Goal: Navigation & Orientation: Find specific page/section

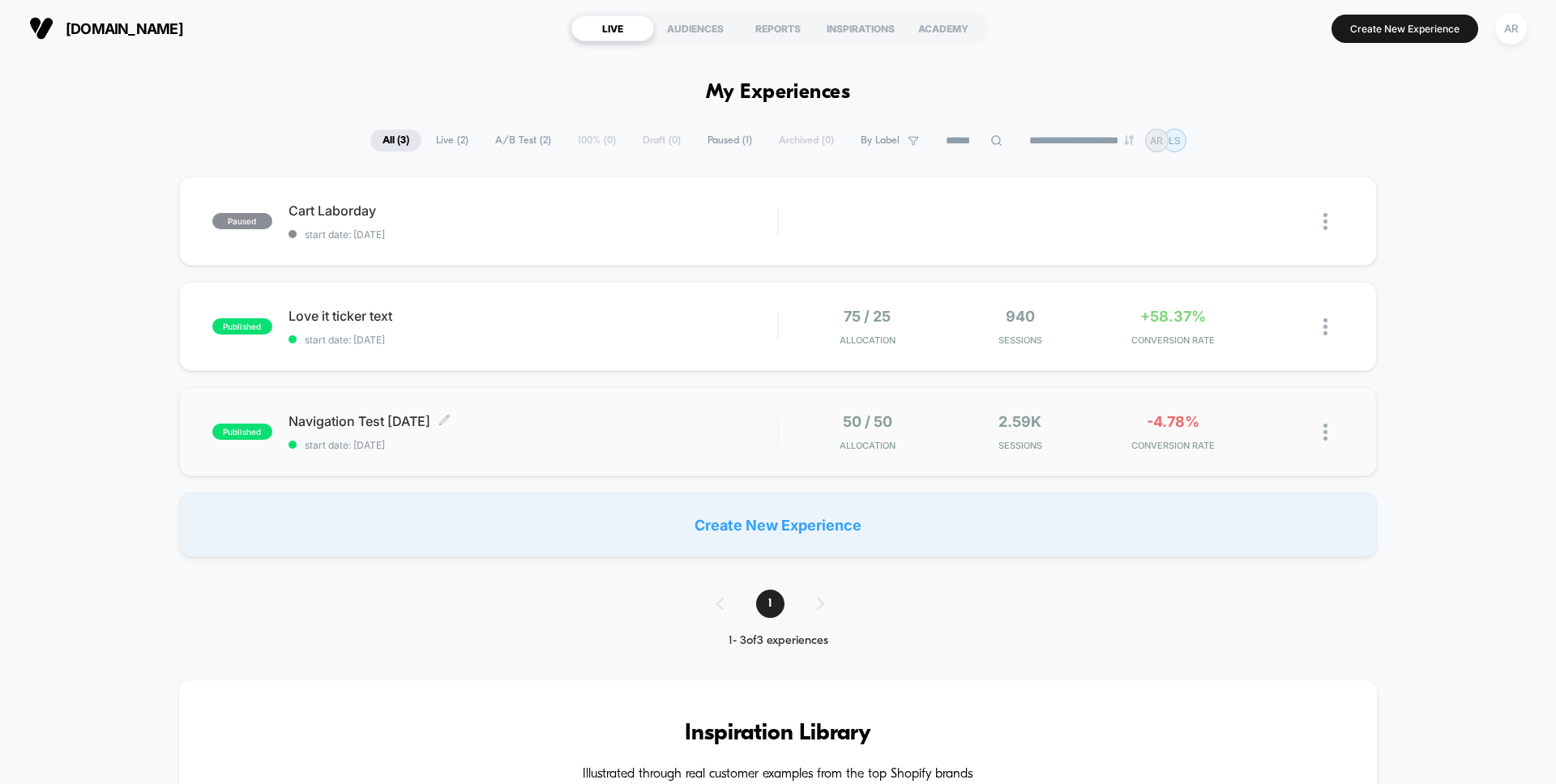
click at [697, 431] on div "Navigation Test [DATE] Click to edit experience details Click to edit experienc…" at bounding box center [532, 431] width 489 height 38
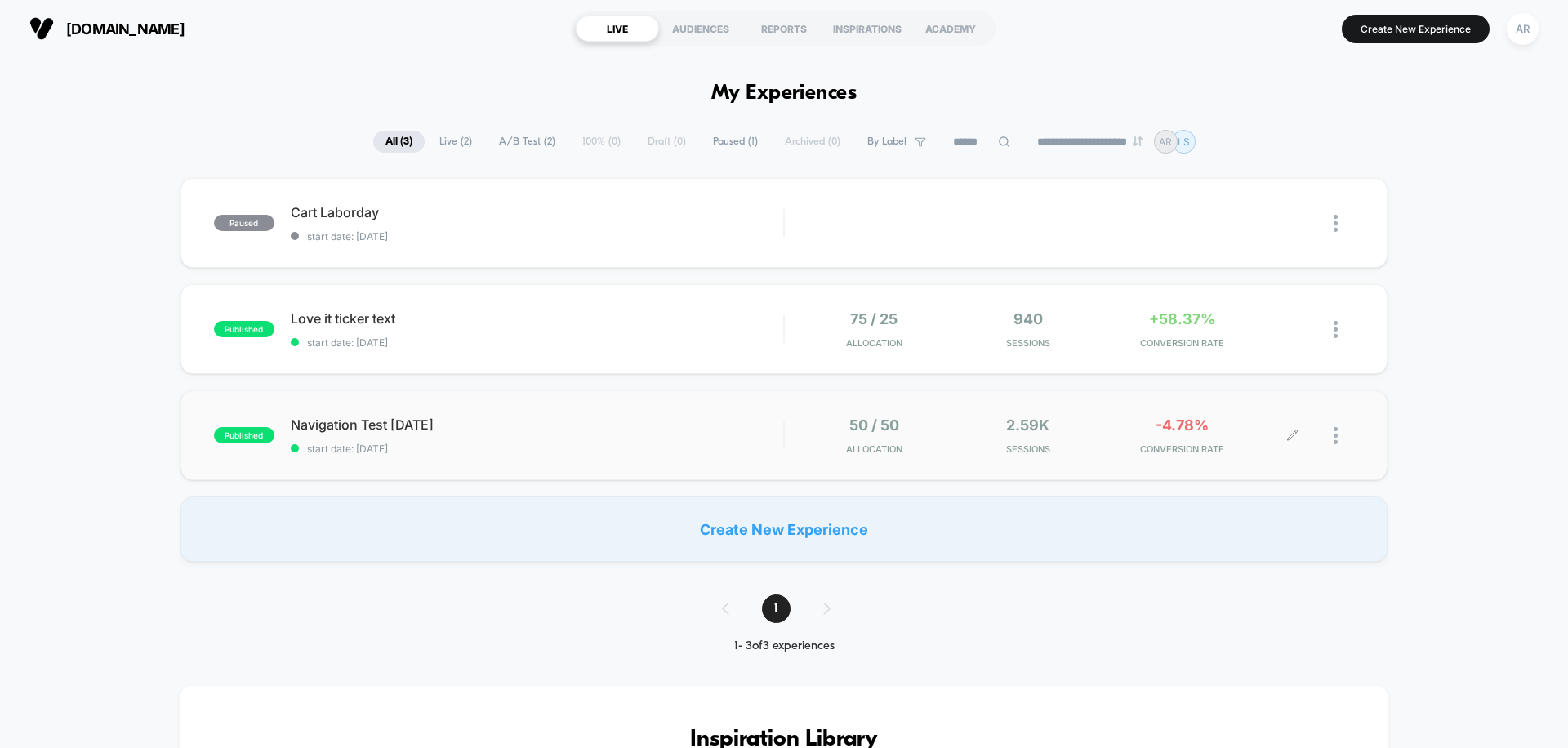
click at [628, 426] on span "Navigation Test [DATE]" at bounding box center [537, 424] width 492 height 16
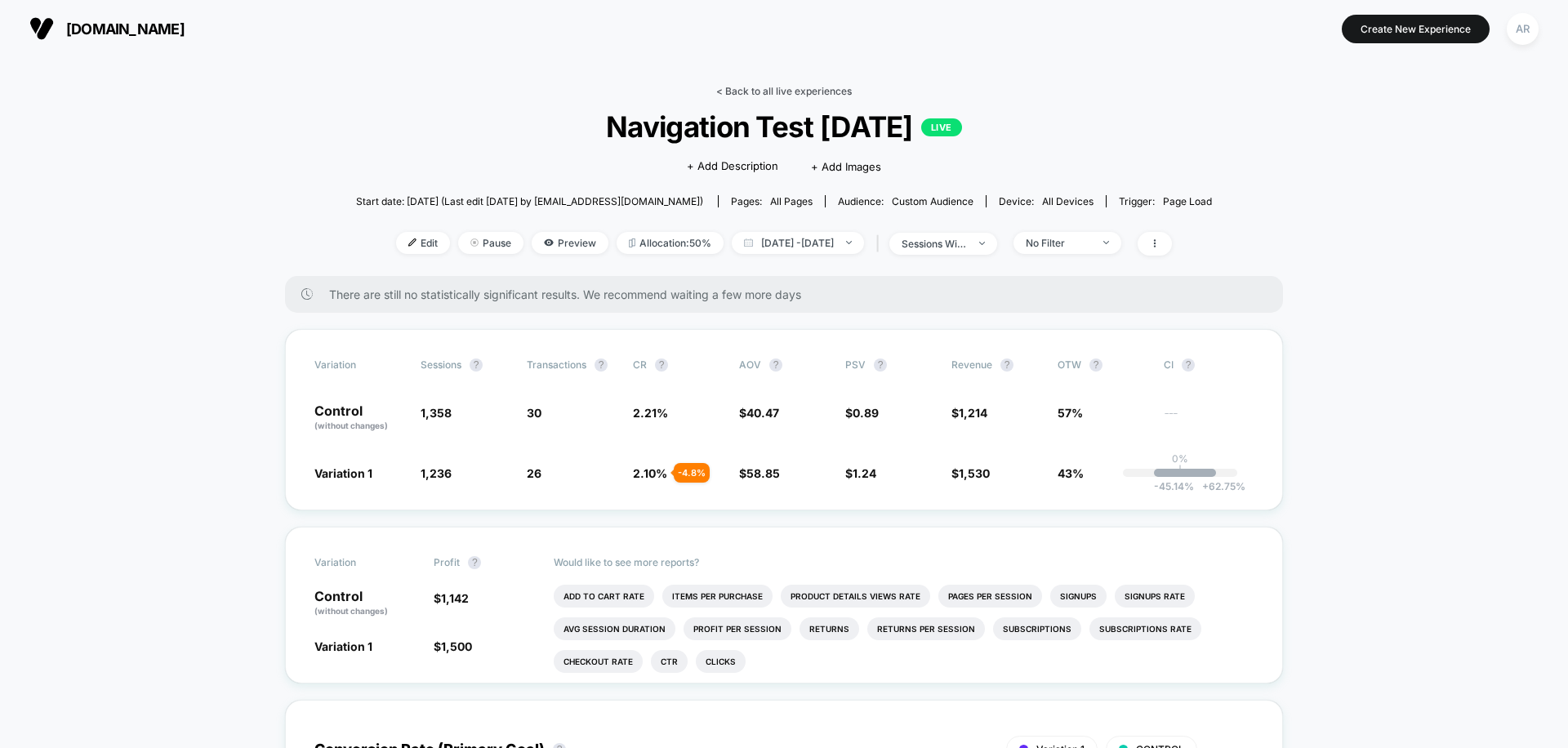
click at [830, 90] on link "< Back to all live experiences" at bounding box center [783, 91] width 135 height 12
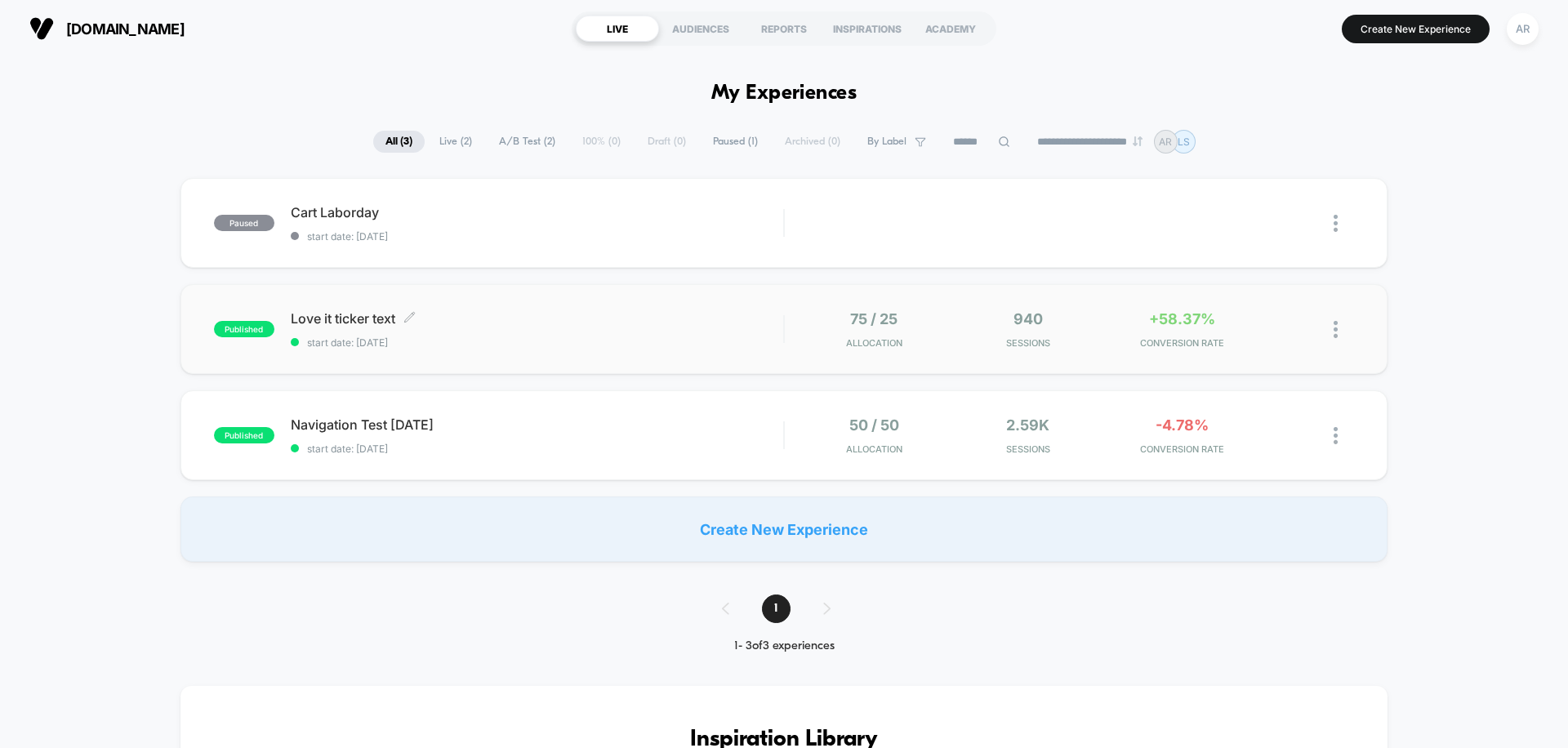
click at [419, 333] on div "Love it ticker text Click to edit experience details Click to edit experience d…" at bounding box center [537, 329] width 492 height 38
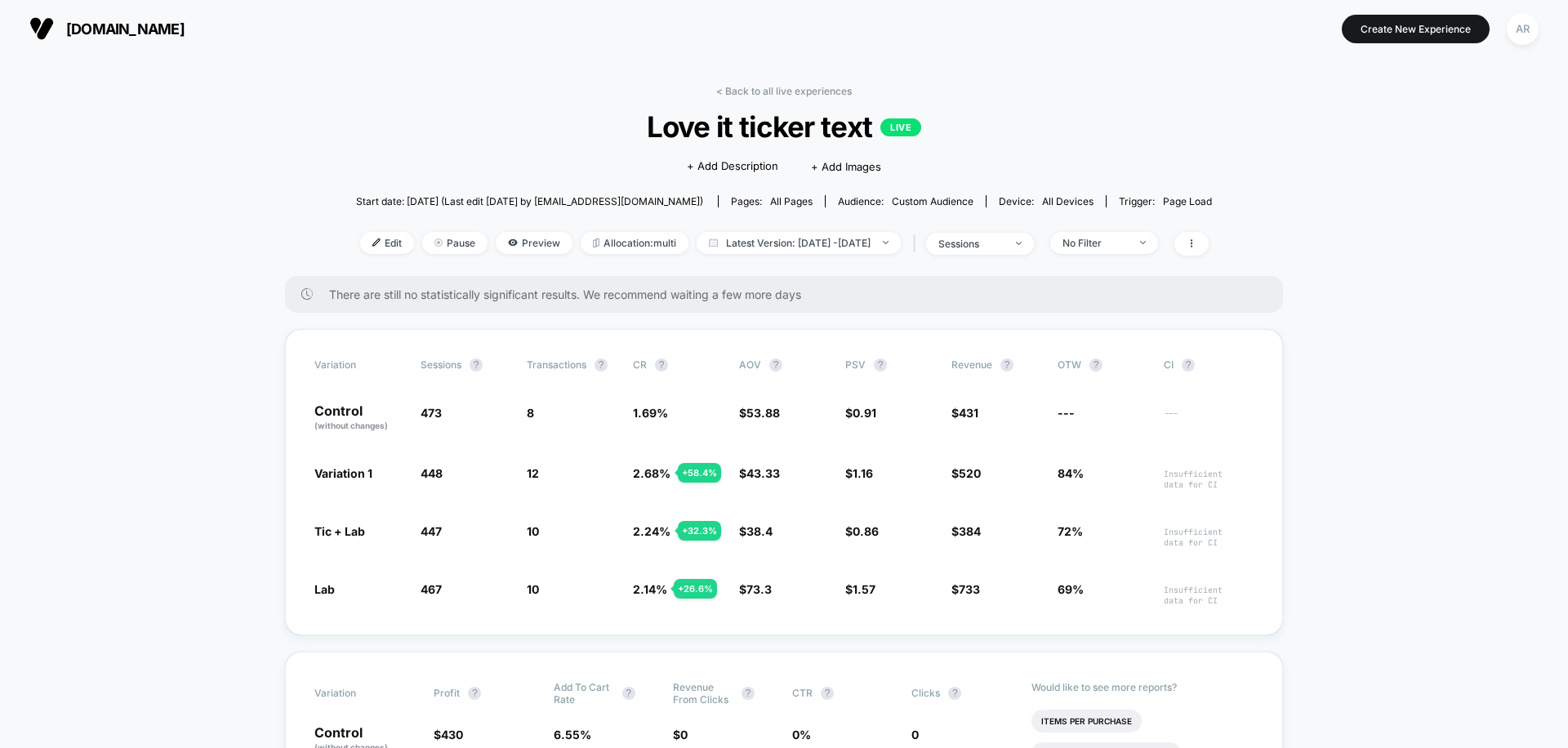
scroll to position [53, 0]
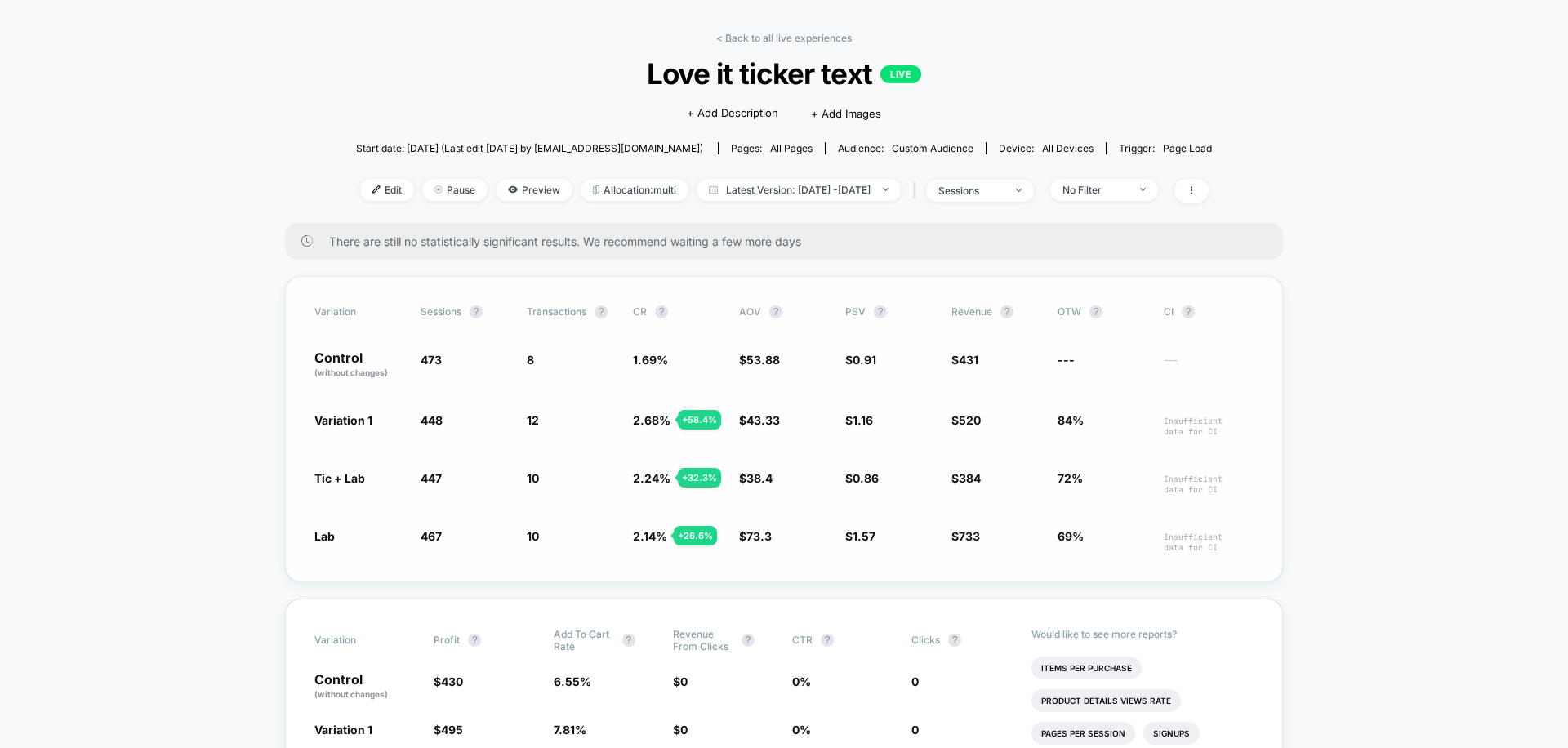
click at [325, 481] on span "Tic + Lab" at bounding box center [339, 478] width 50 height 14
click at [499, 183] on span "Preview" at bounding box center [534, 189] width 77 height 22
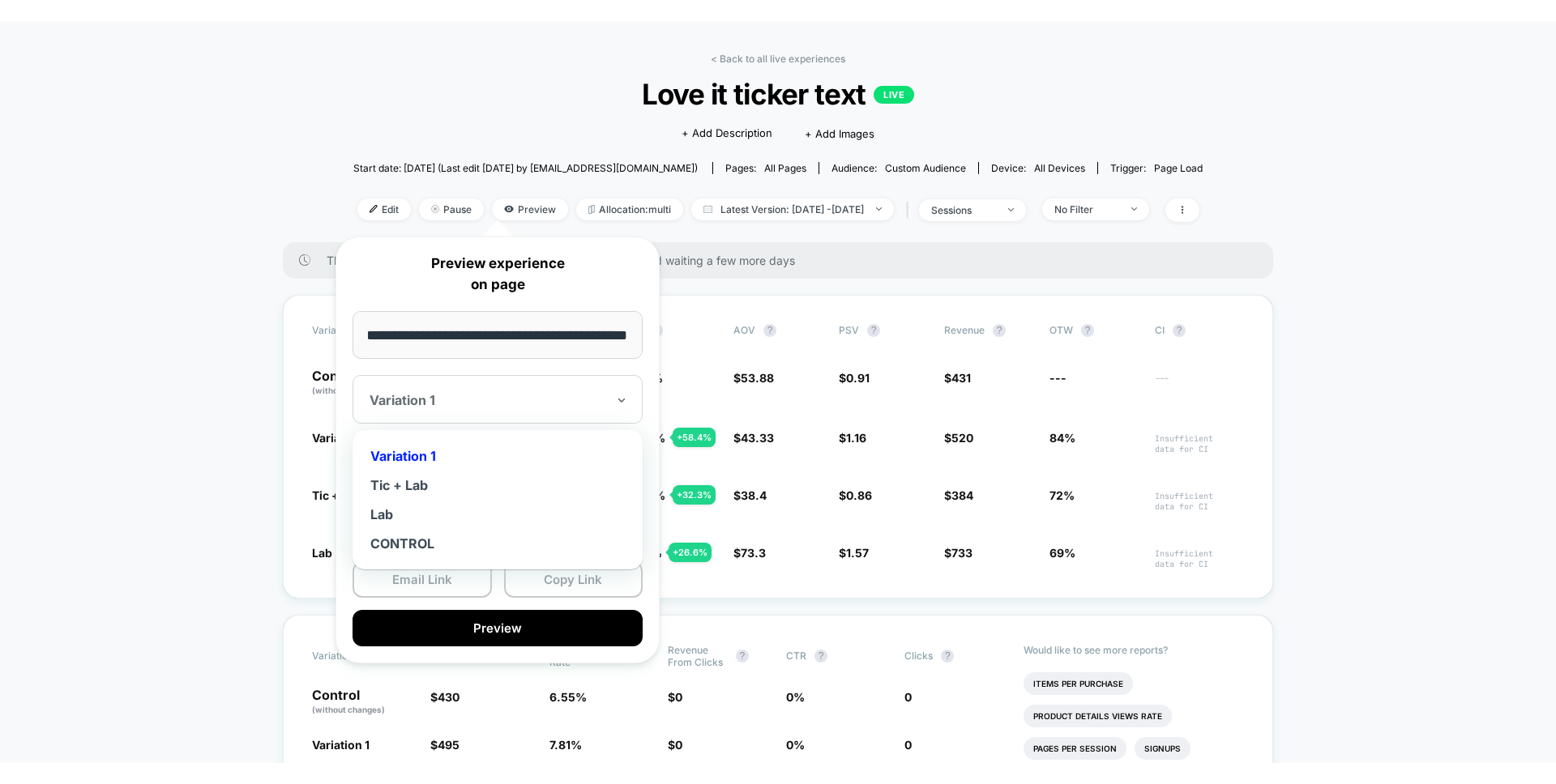
scroll to position [0, 0]
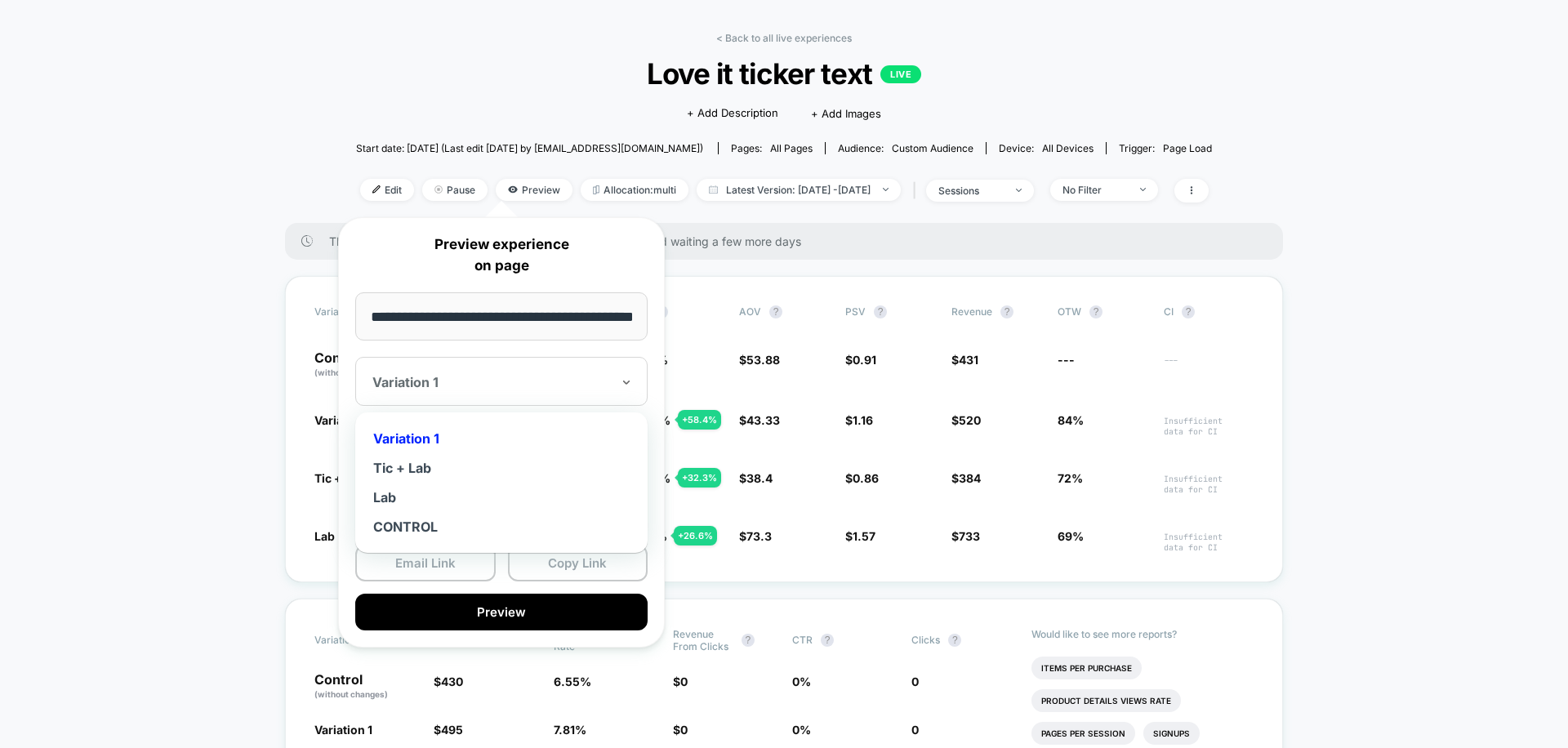
click at [498, 366] on div "Variation 1" at bounding box center [501, 381] width 293 height 49
click at [491, 477] on div "Tic + Lab" at bounding box center [501, 468] width 276 height 29
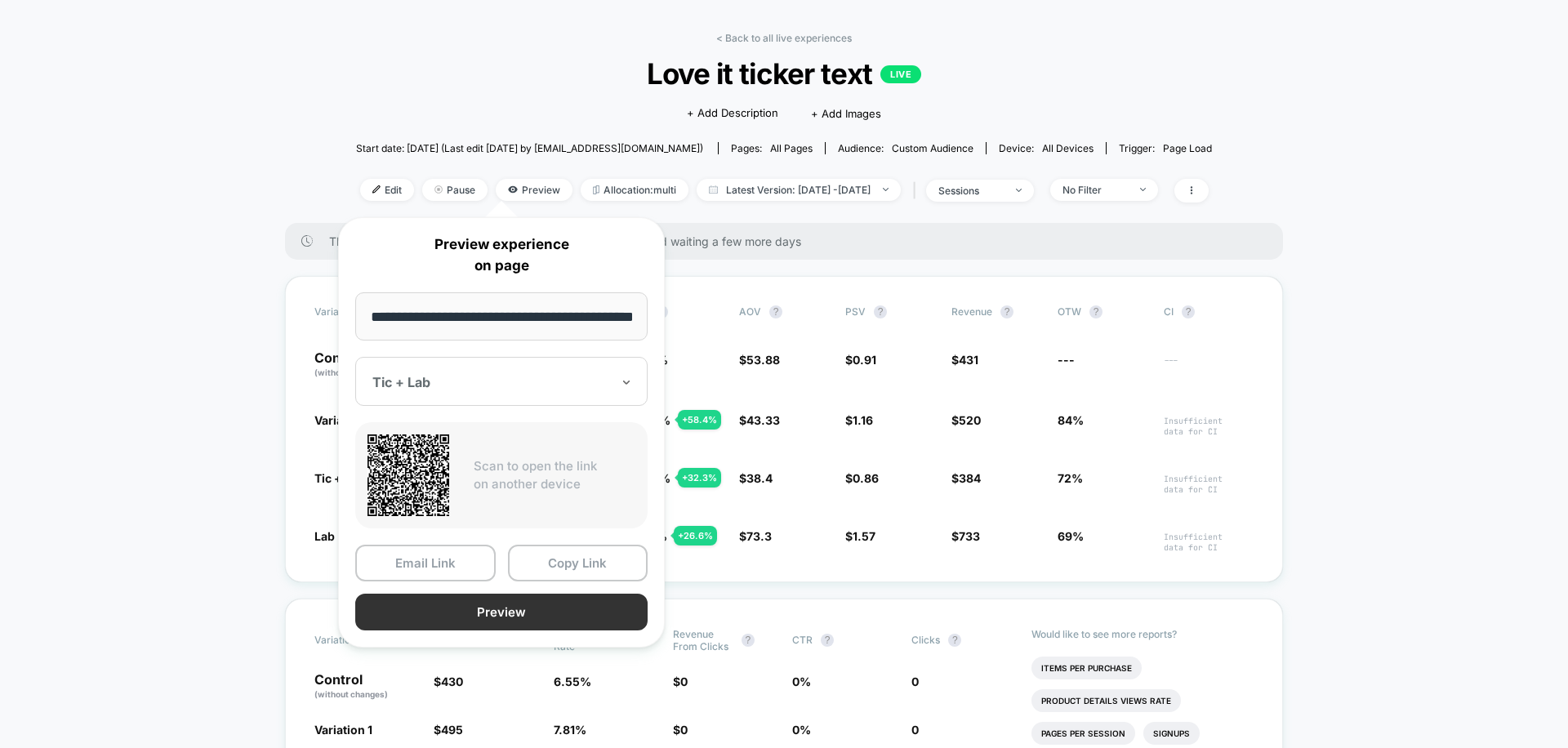
click at [524, 602] on button "Preview" at bounding box center [501, 613] width 293 height 37
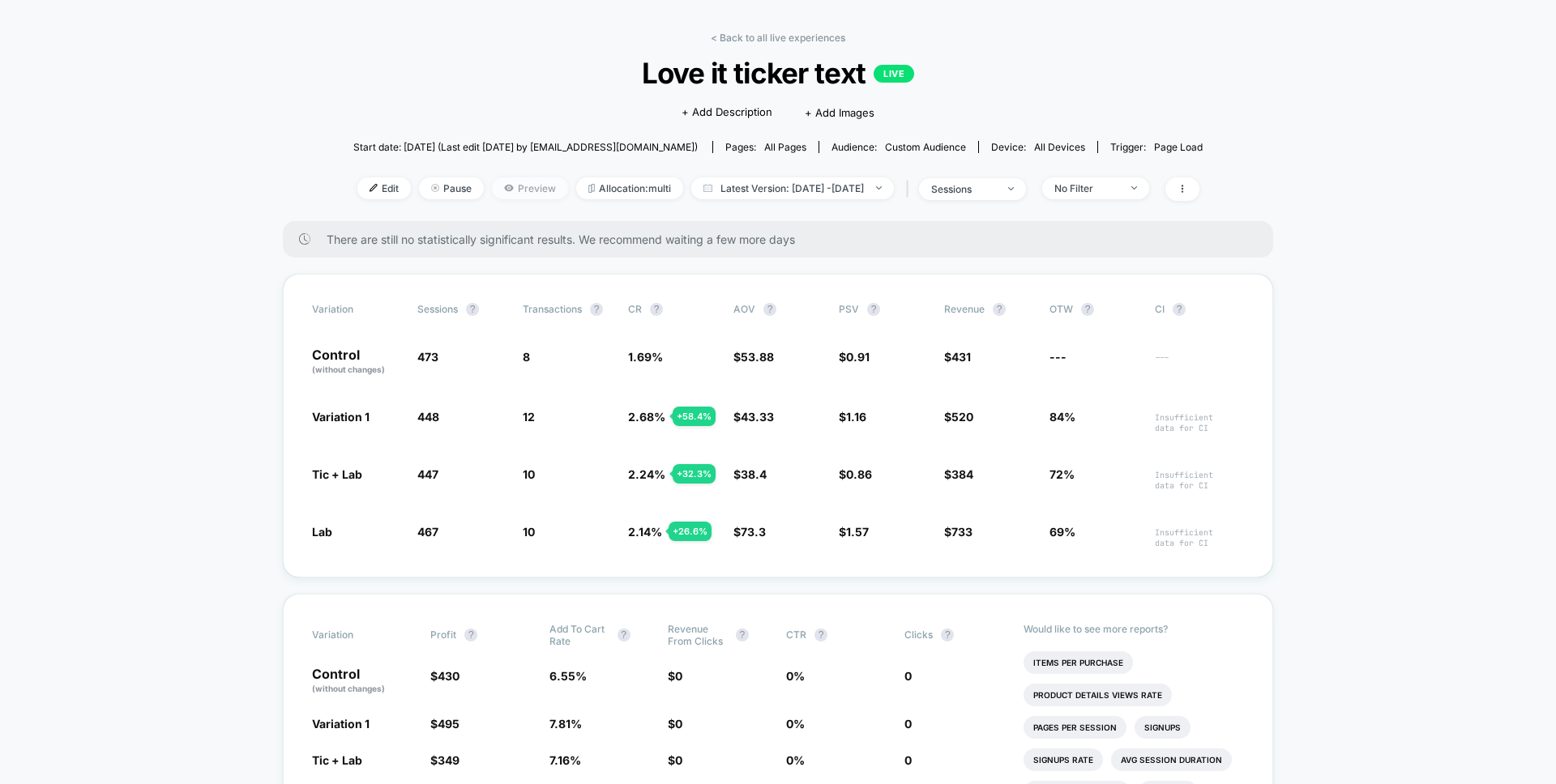
click at [505, 188] on span "Preview" at bounding box center [530, 188] width 76 height 22
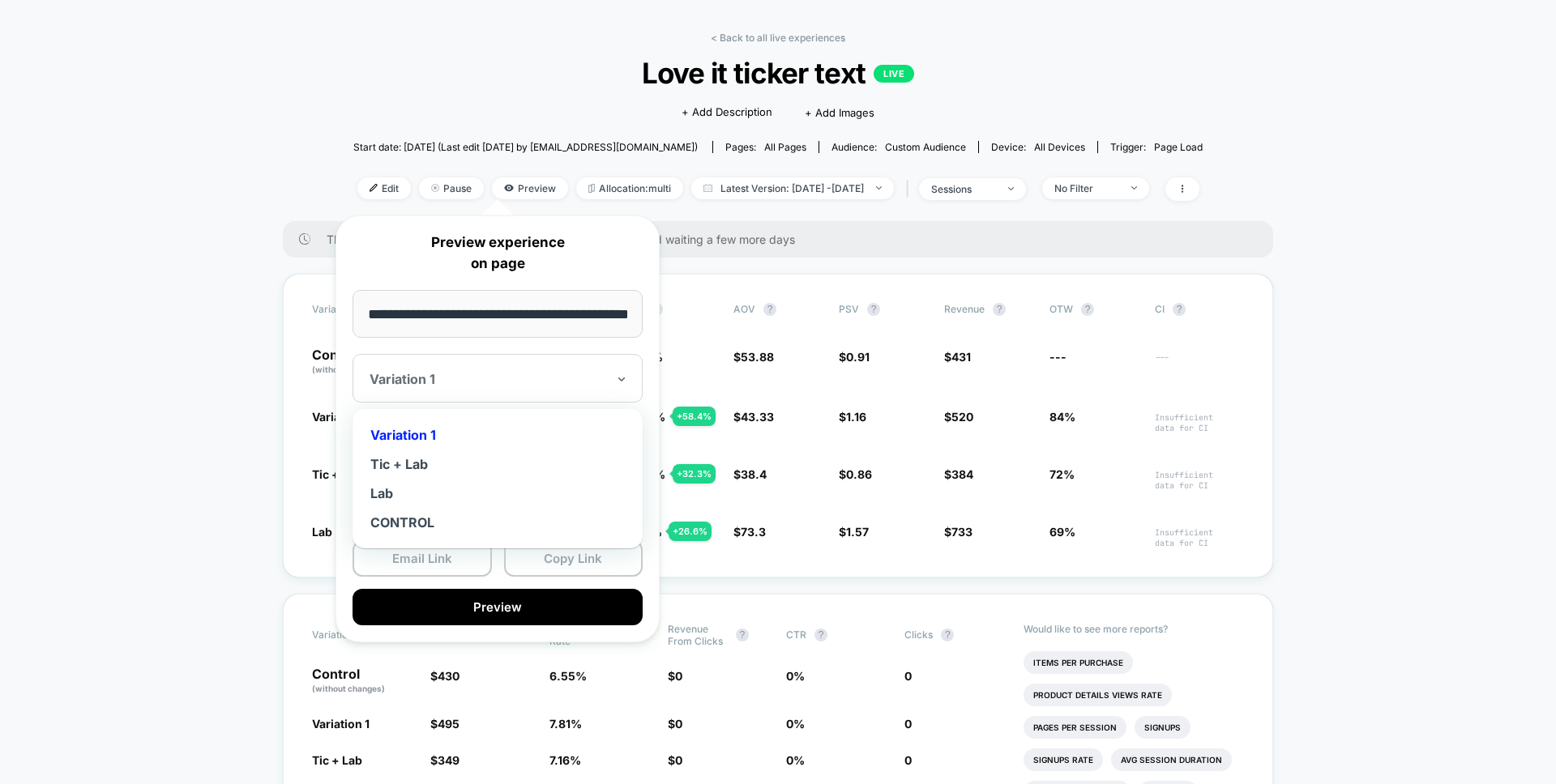
click at [532, 376] on div at bounding box center [488, 379] width 237 height 16
click at [490, 481] on div "Lab" at bounding box center [497, 493] width 274 height 29
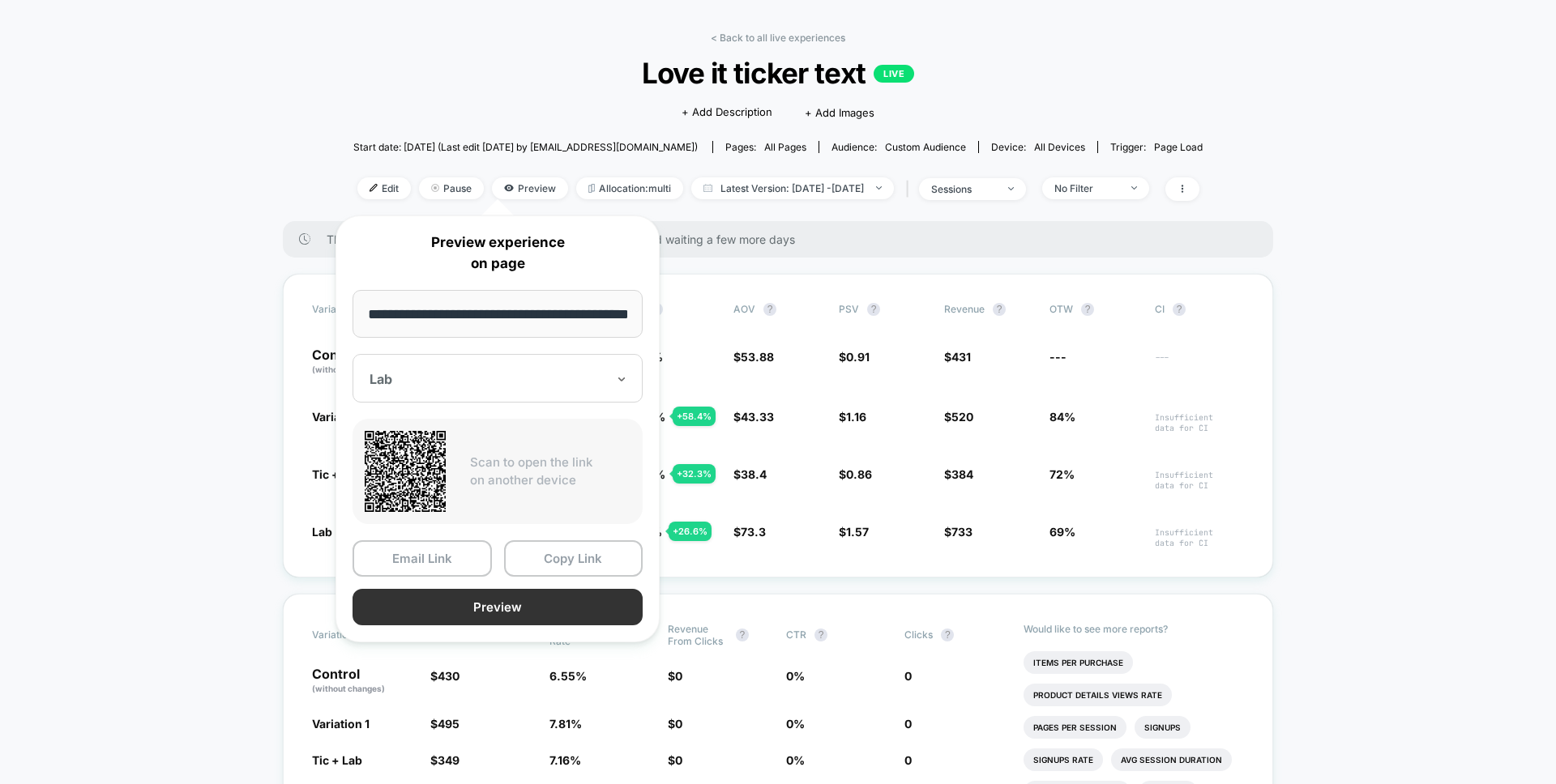
click at [485, 619] on button "Preview" at bounding box center [497, 608] width 290 height 37
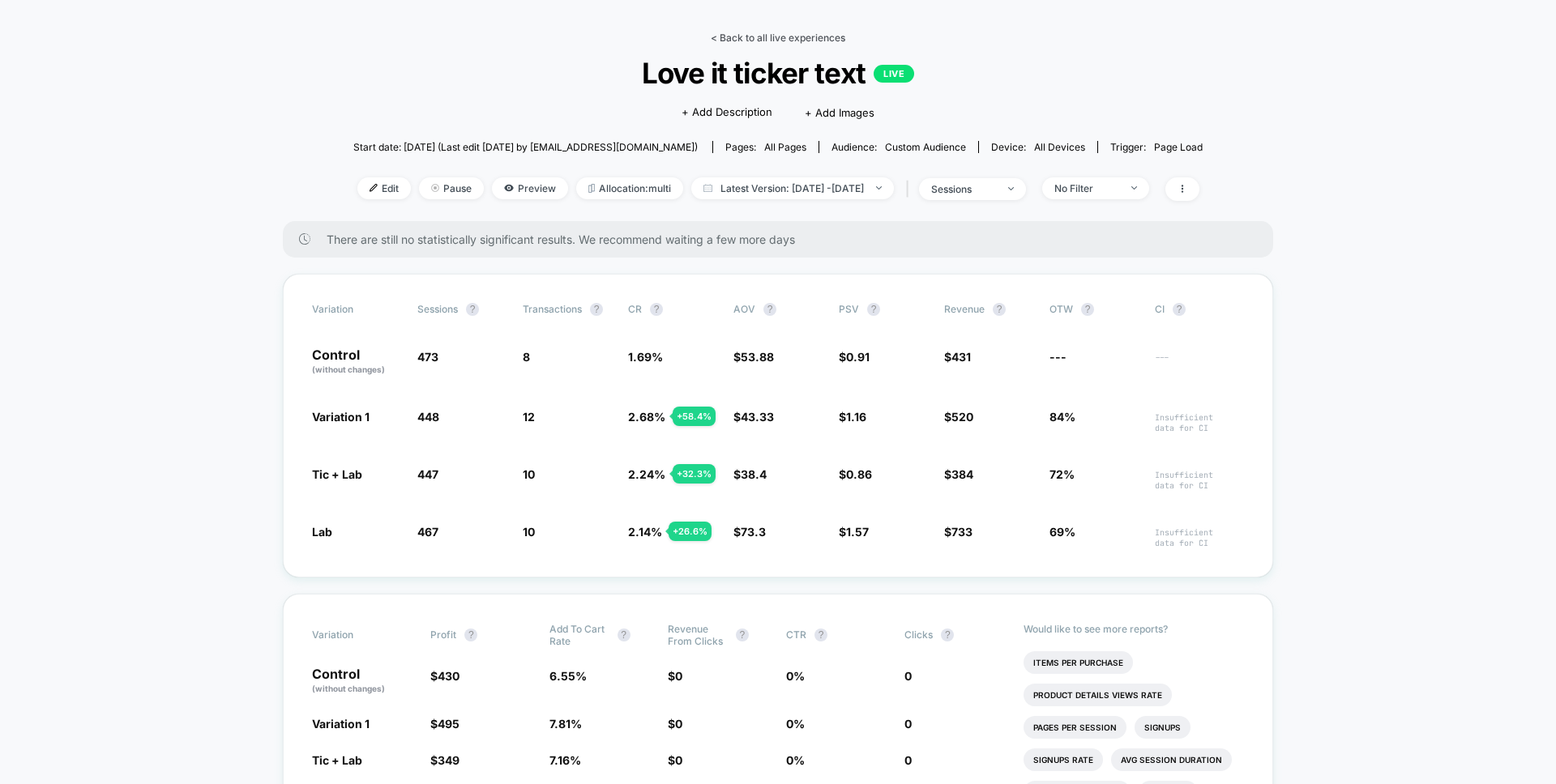
click at [732, 39] on link "< Back to all live experiences" at bounding box center [777, 38] width 134 height 12
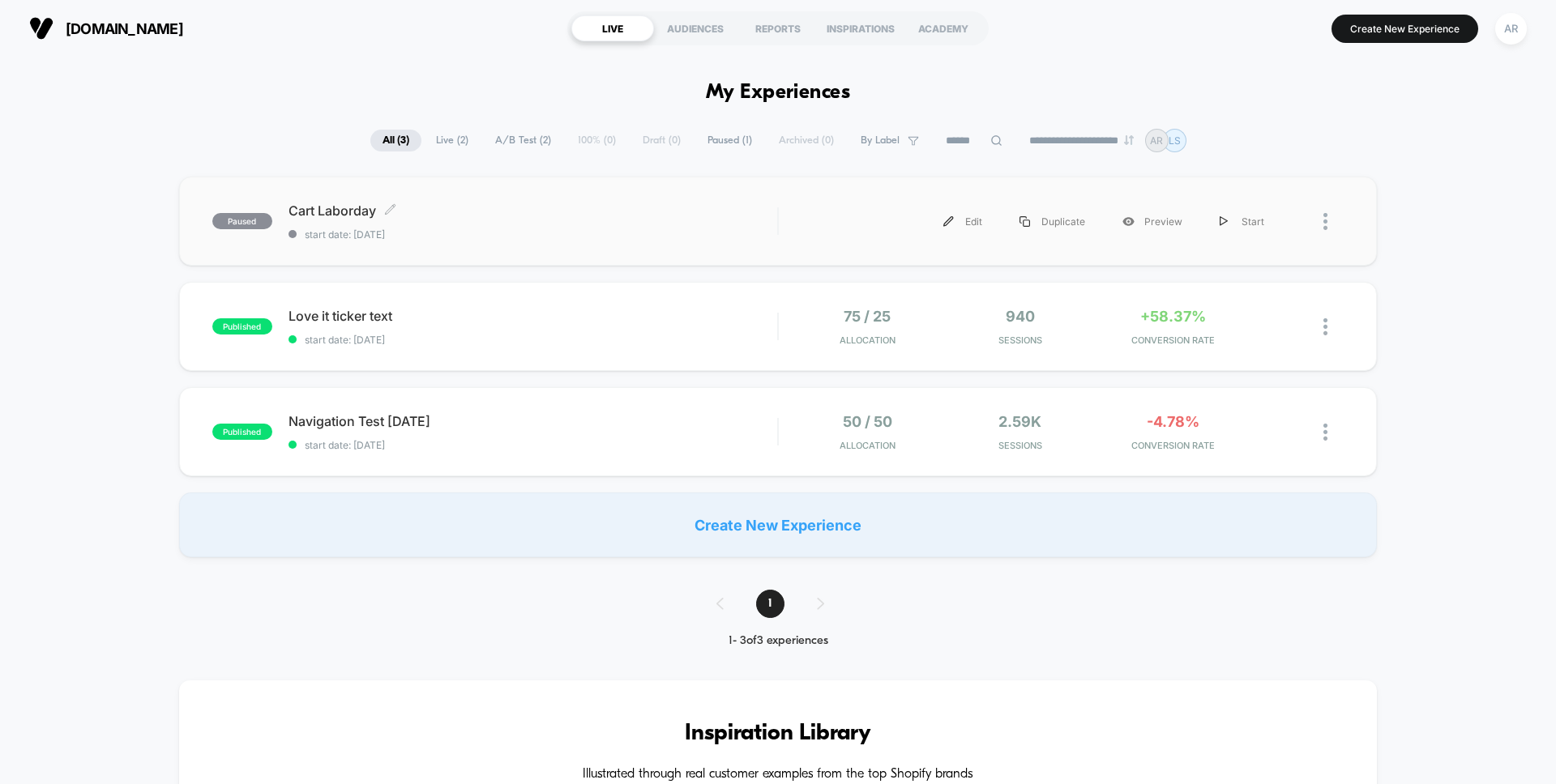
click at [362, 211] on span "Cart Laborday Click to edit experience details" at bounding box center [532, 210] width 489 height 16
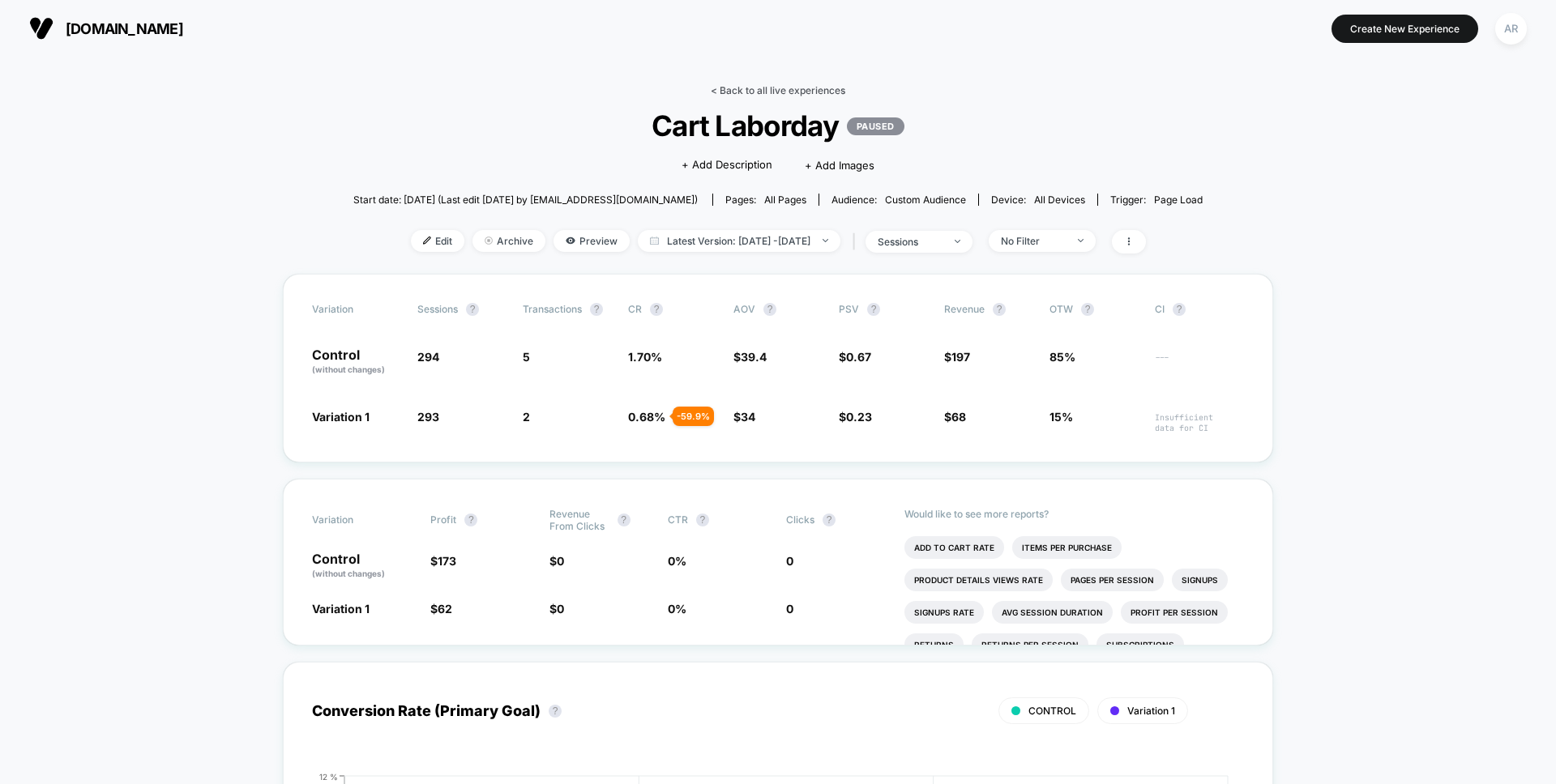
click at [735, 90] on link "< Back to all live experiences" at bounding box center [777, 90] width 134 height 12
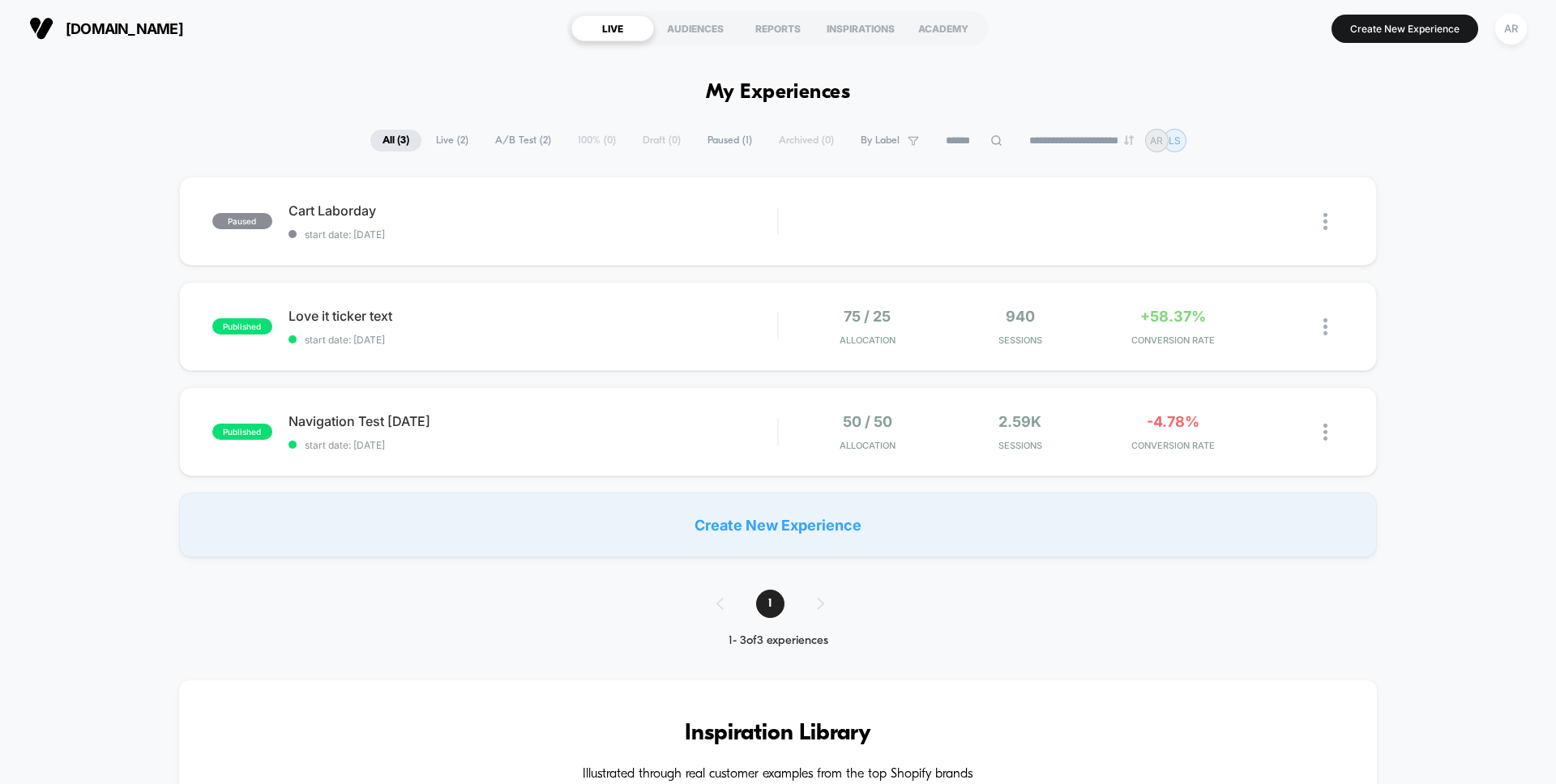
click at [1448, 194] on div "paused Cart Laborday start date: [DATE] Edit Duplicate Preview Start published …" at bounding box center [778, 367] width 1556 height 381
